Goal: Information Seeking & Learning: Check status

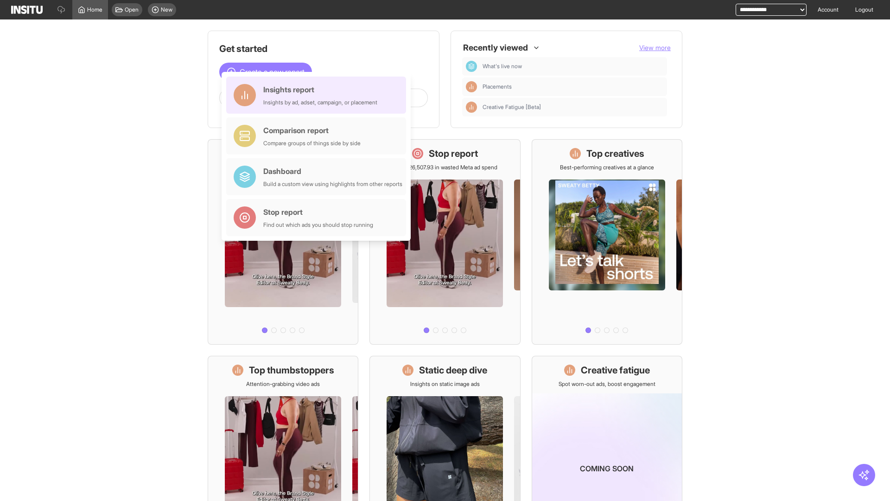
click at [318, 95] on div "Insights report Insights by ad, adset, campaign, or placement" at bounding box center [320, 95] width 114 height 22
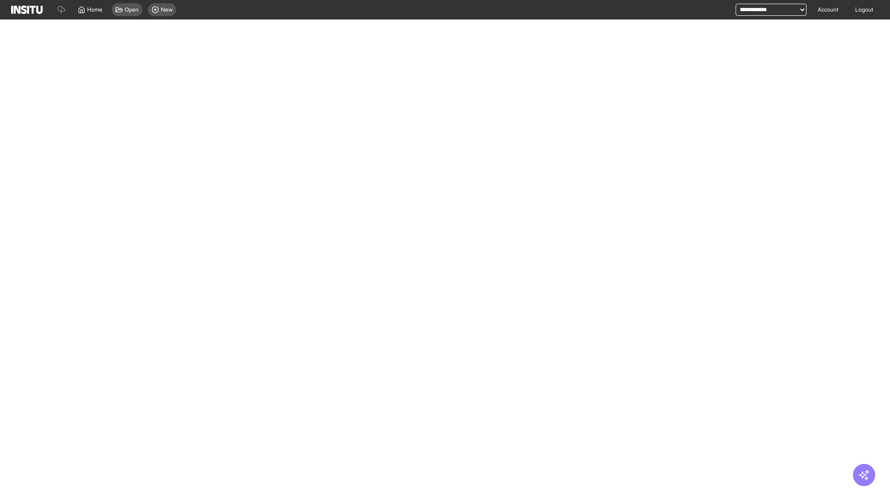
select select "**"
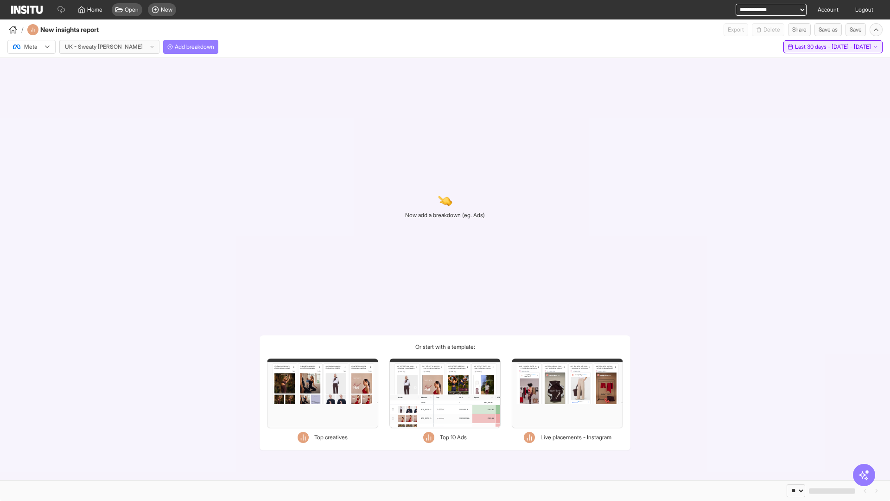
click at [815, 47] on span "Last 30 days - [DATE] - [DATE]" at bounding box center [833, 46] width 76 height 7
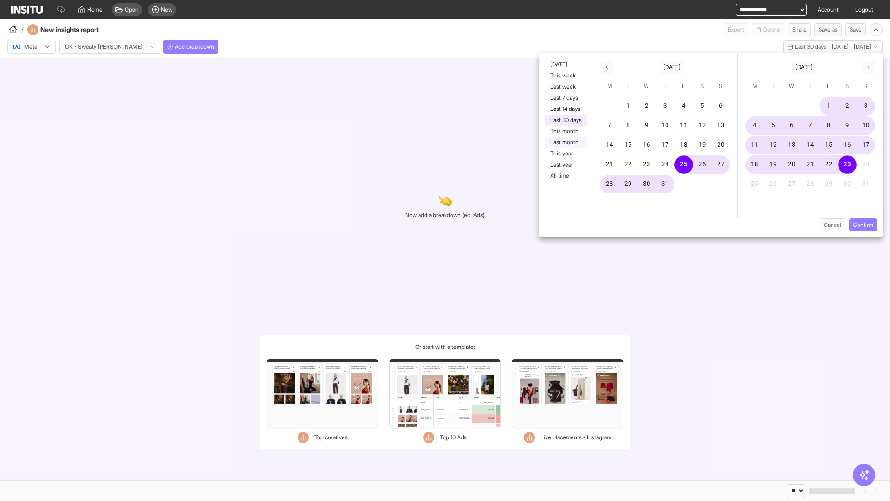
click at [565, 142] on button "Last month" at bounding box center [566, 142] width 43 height 11
